Goal: Find specific page/section: Find specific page/section

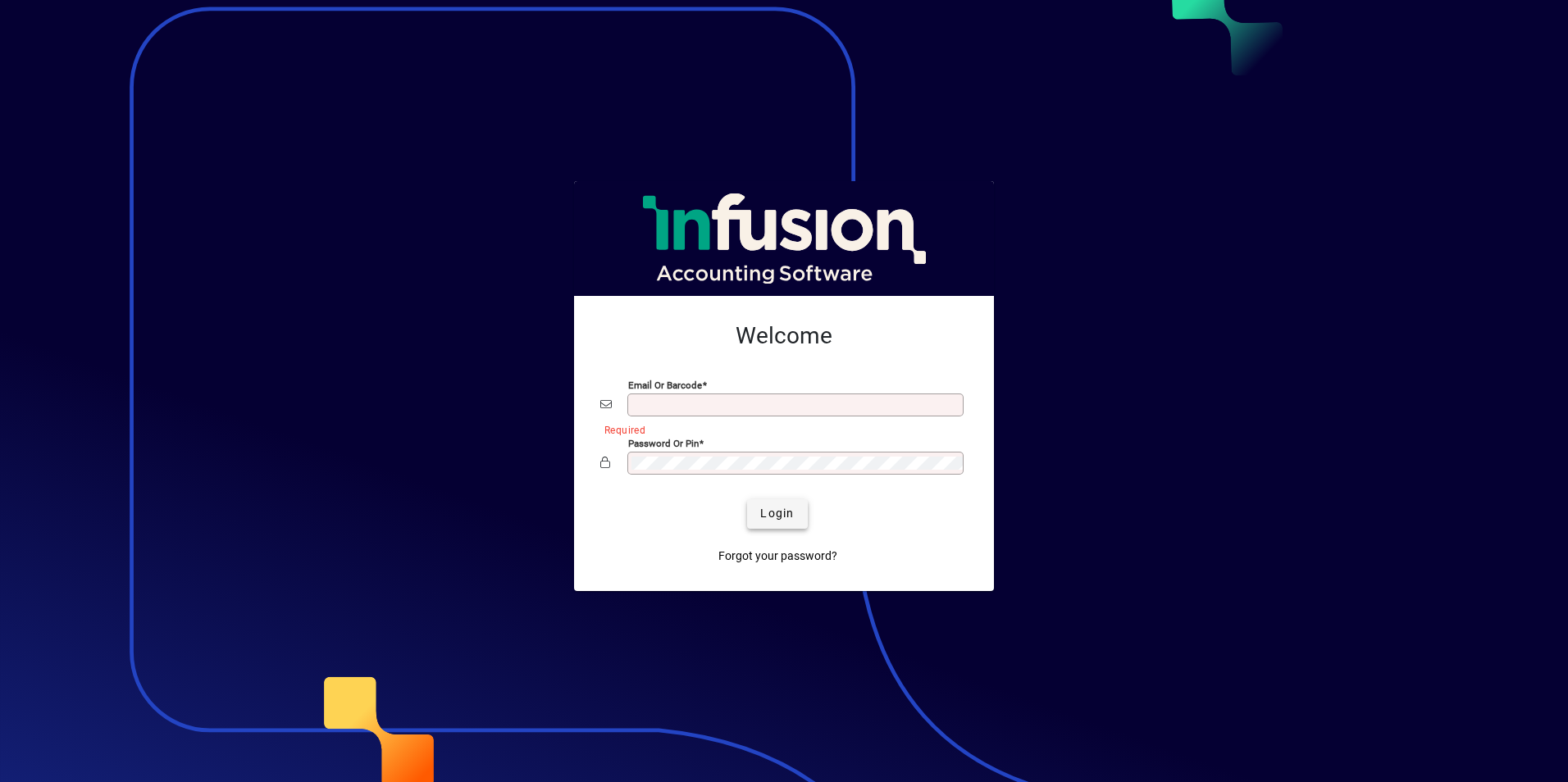
type input "**********"
click at [761, 507] on span "Login" at bounding box center [777, 514] width 34 height 17
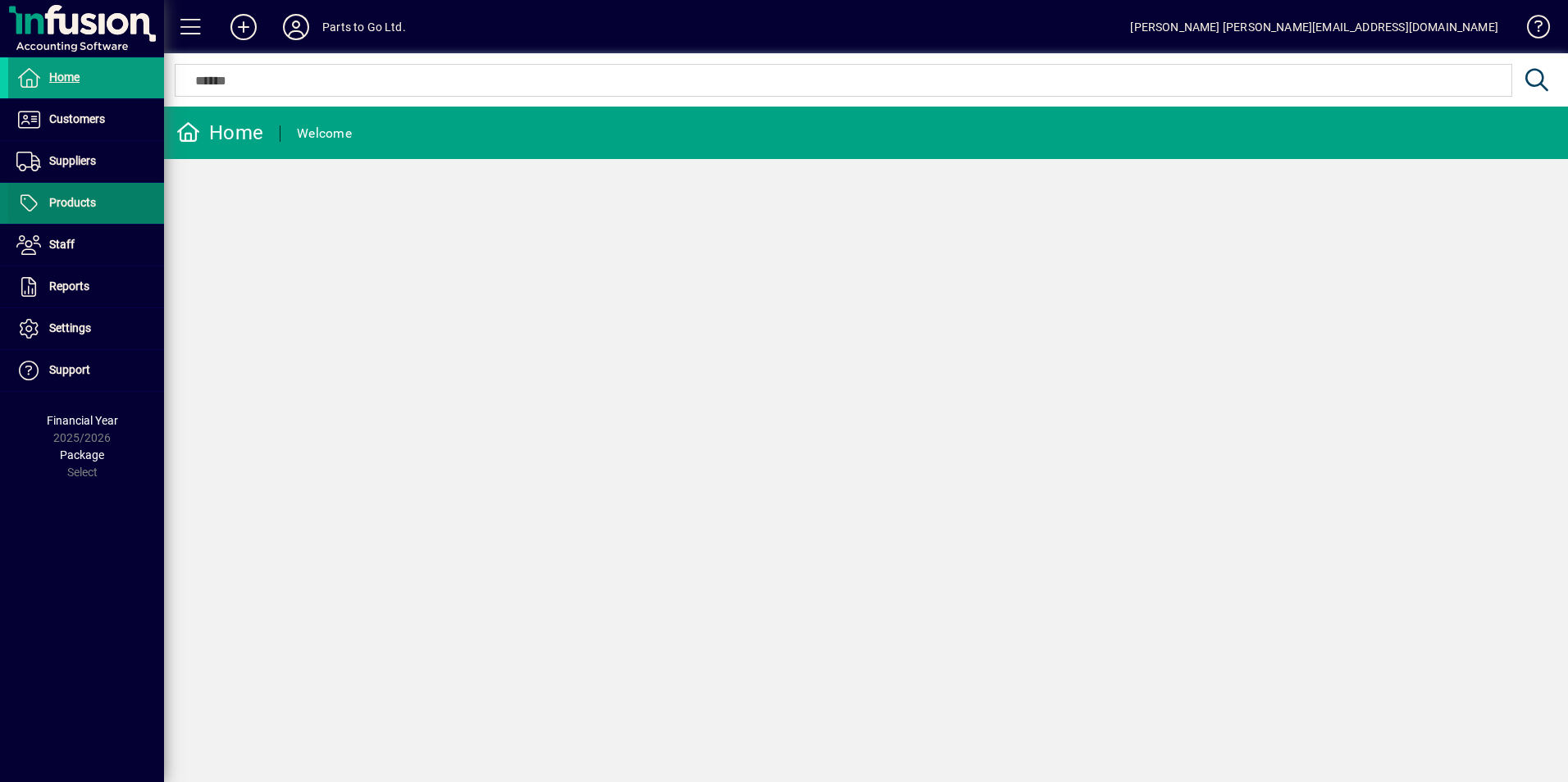
click at [71, 209] on span "Products" at bounding box center [72, 203] width 47 height 13
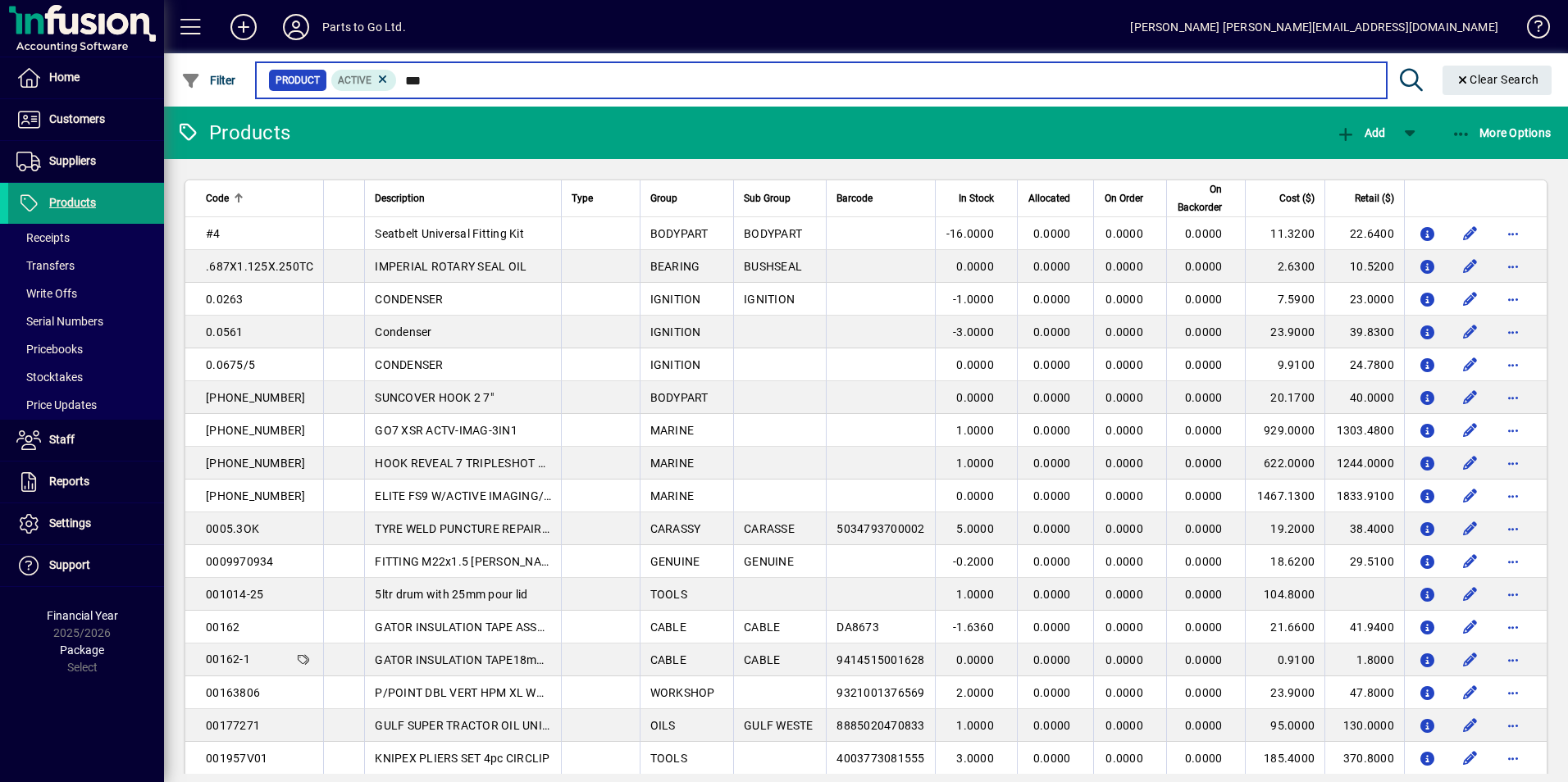
type input "****"
